Goal: Task Accomplishment & Management: Use online tool/utility

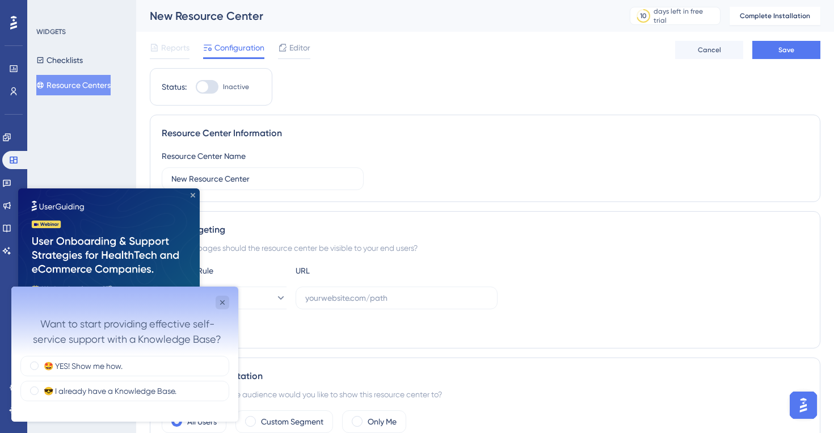
click at [192, 194] on icon "Close Preview" at bounding box center [193, 195] width 5 height 5
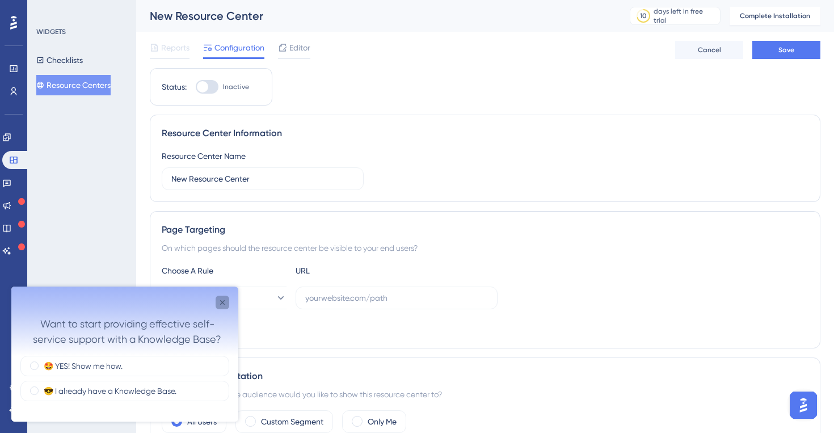
click at [222, 302] on icon "Close survey" at bounding box center [222, 302] width 5 height 5
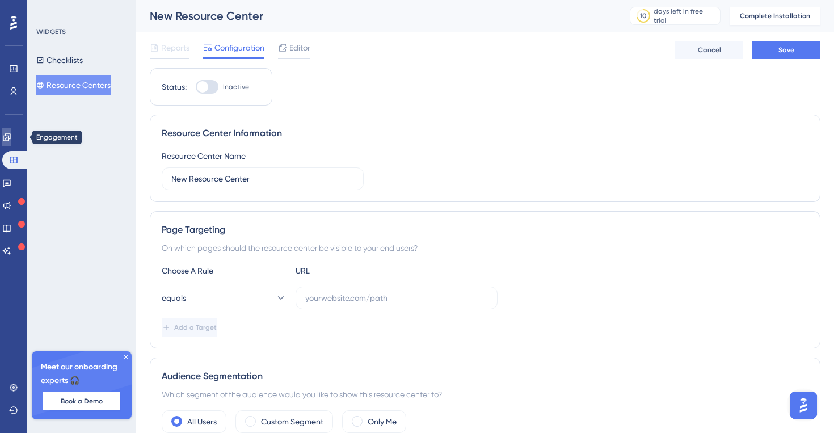
click at [11, 136] on icon at bounding box center [6, 137] width 9 height 9
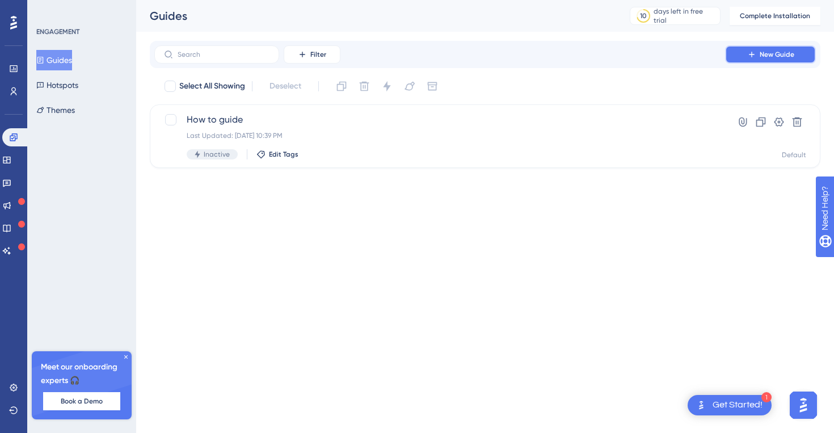
click at [750, 52] on icon at bounding box center [751, 54] width 9 height 9
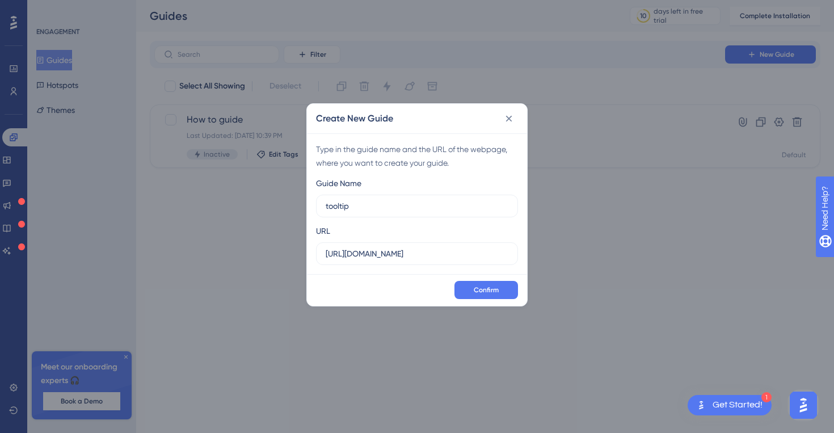
type input "tooltip"
